Goal: Information Seeking & Learning: Learn about a topic

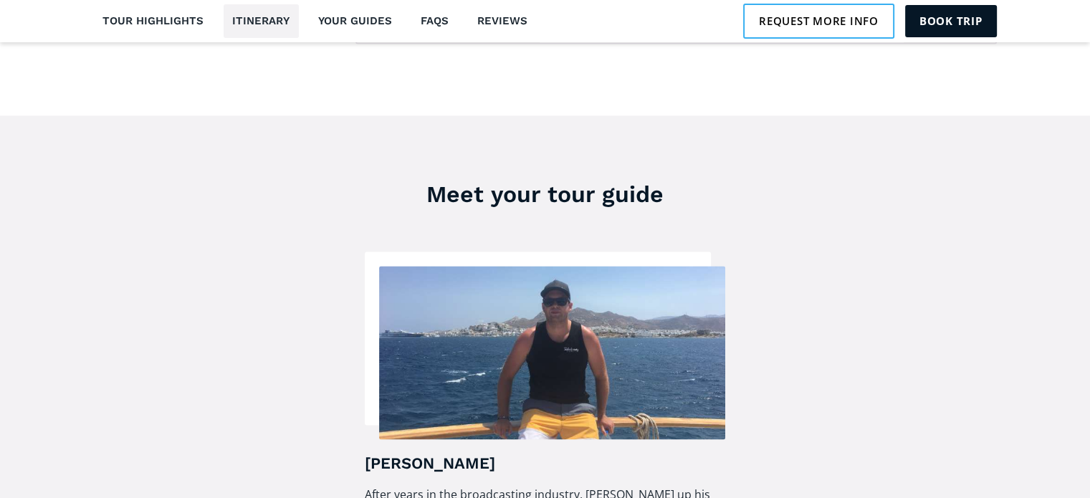
scroll to position [1935, 0]
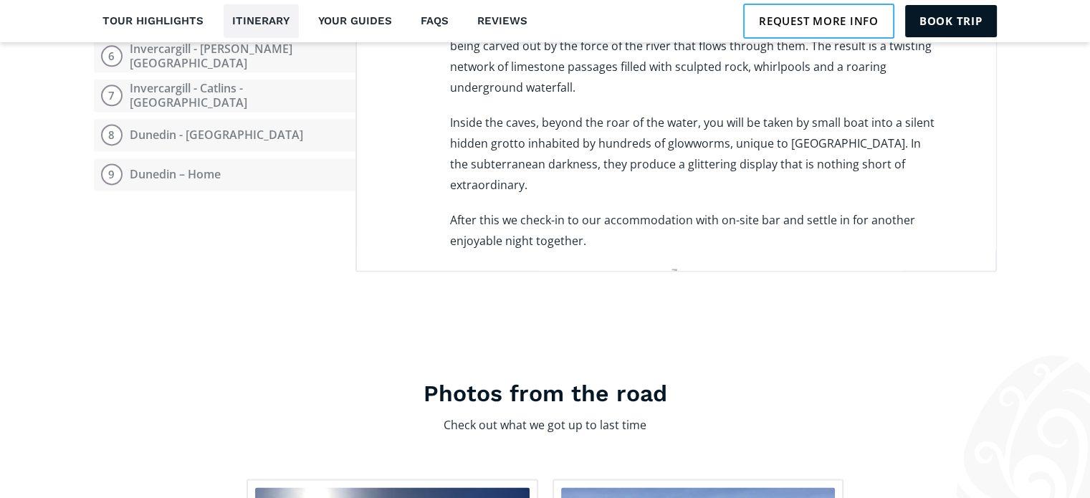
scroll to position [1290, 0]
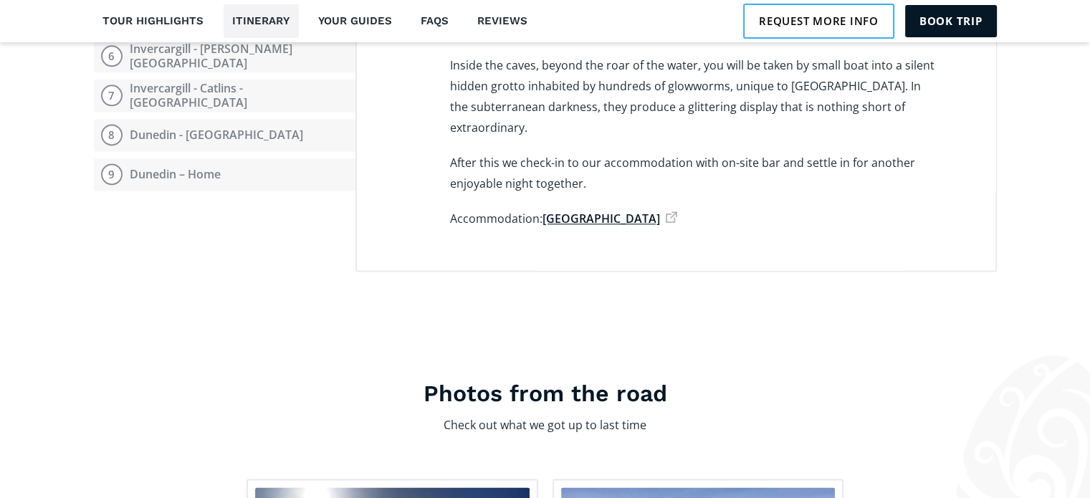
click at [602, 211] on link "[GEOGRAPHIC_DATA]" at bounding box center [609, 219] width 135 height 16
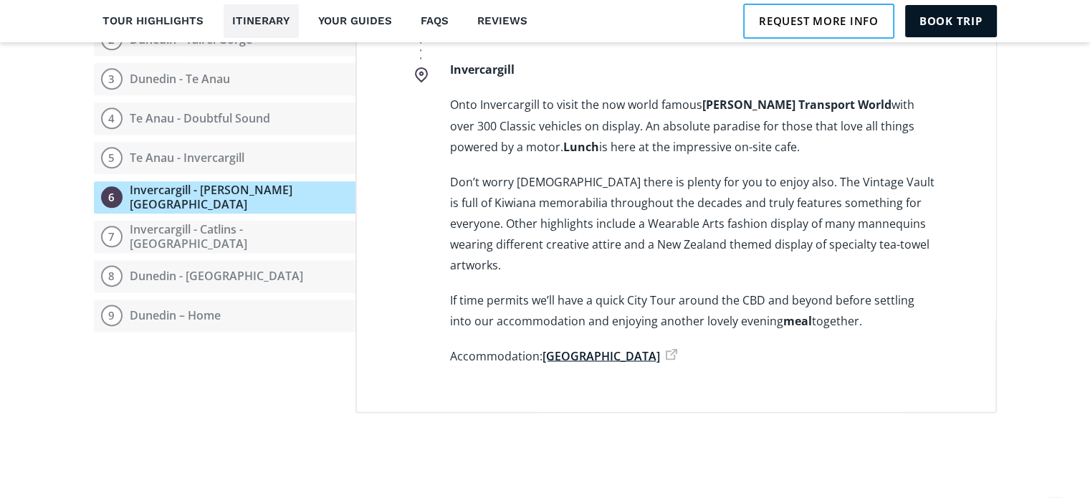
scroll to position [2580, 0]
click at [599, 346] on link "[GEOGRAPHIC_DATA]" at bounding box center [609, 354] width 135 height 16
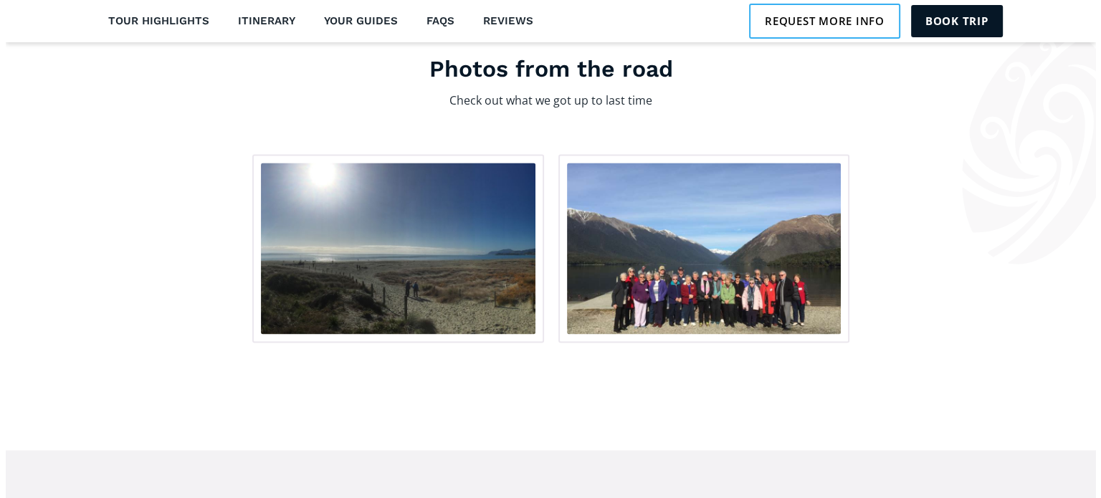
scroll to position [2293, 0]
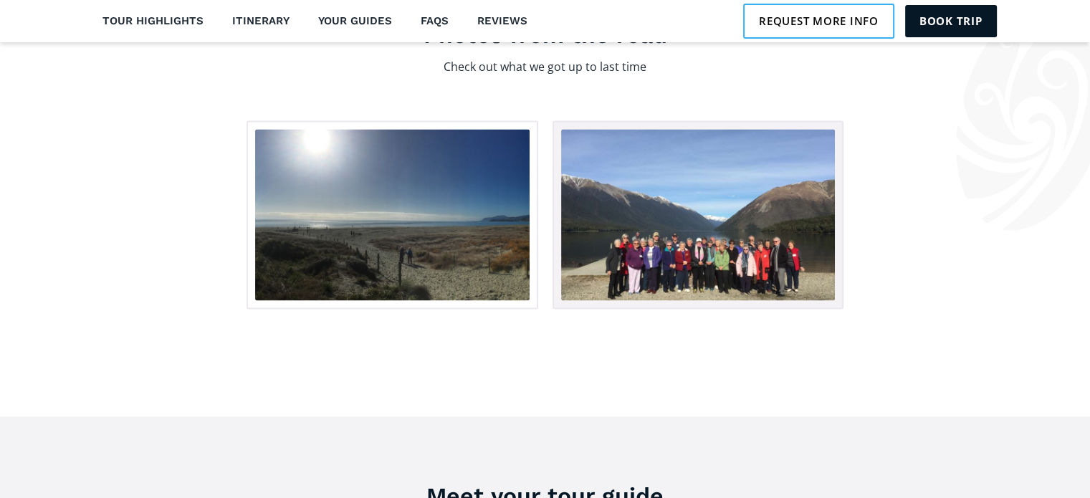
click at [708, 246] on img "open lightbox" at bounding box center [698, 214] width 274 height 171
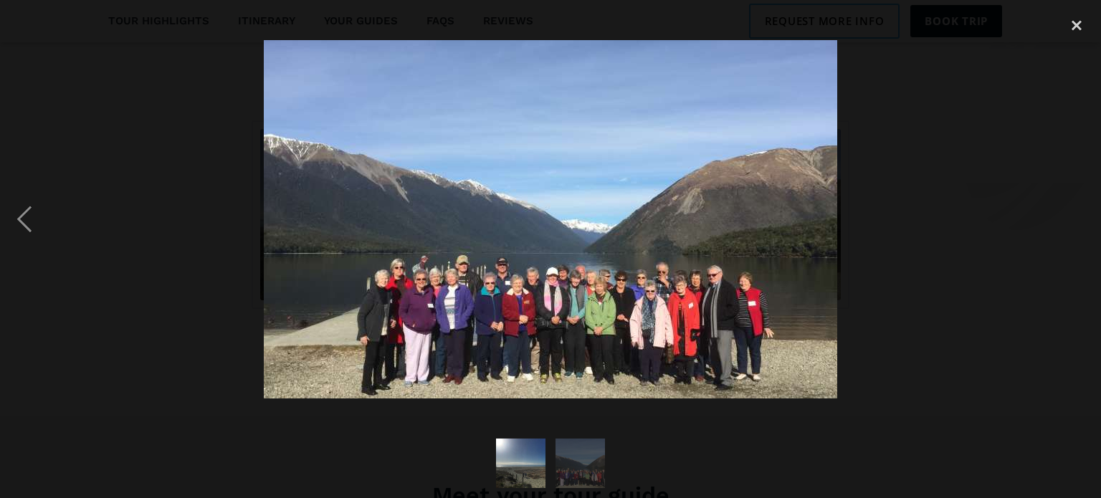
click at [580, 282] on img at bounding box center [550, 219] width 573 height 358
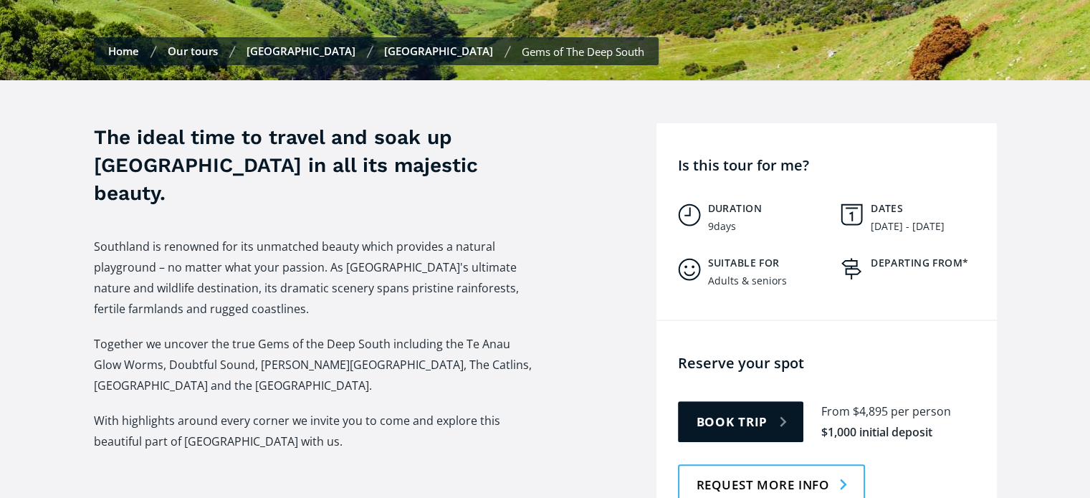
scroll to position [502, 0]
